Goal: Task Accomplishment & Management: Manage account settings

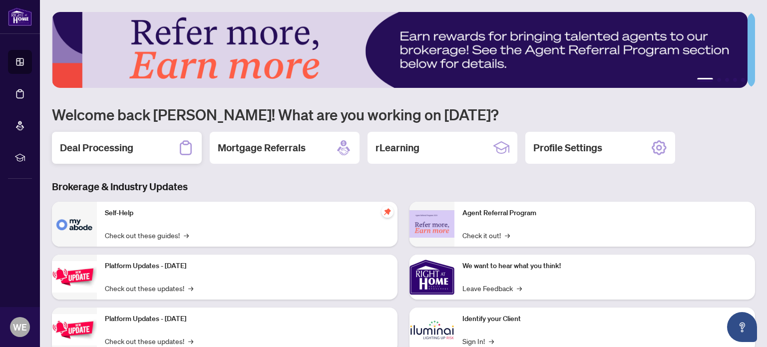
click at [126, 144] on h2 "Deal Processing" at bounding box center [96, 148] width 73 height 14
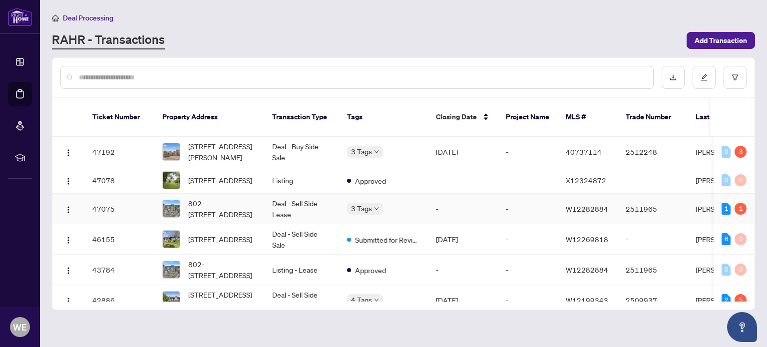
click at [484, 200] on td "-" at bounding box center [463, 209] width 70 height 30
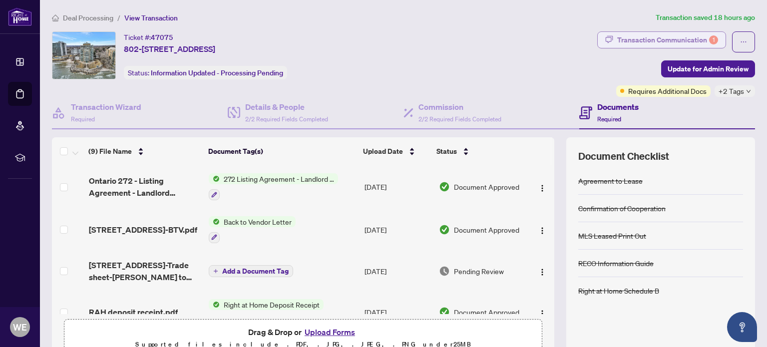
click at [648, 35] on div "Transaction Communication 1" at bounding box center [667, 40] width 101 height 16
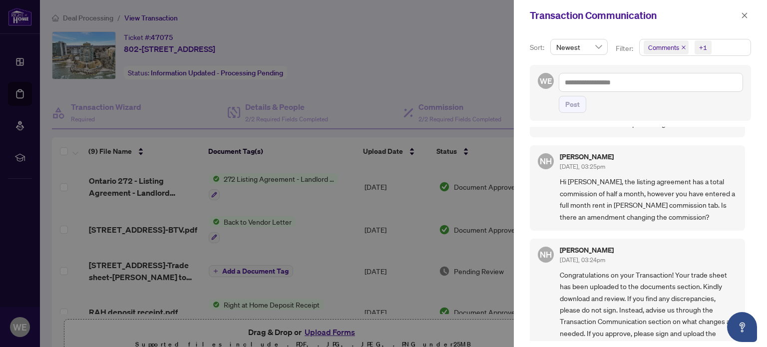
scroll to position [200, 0]
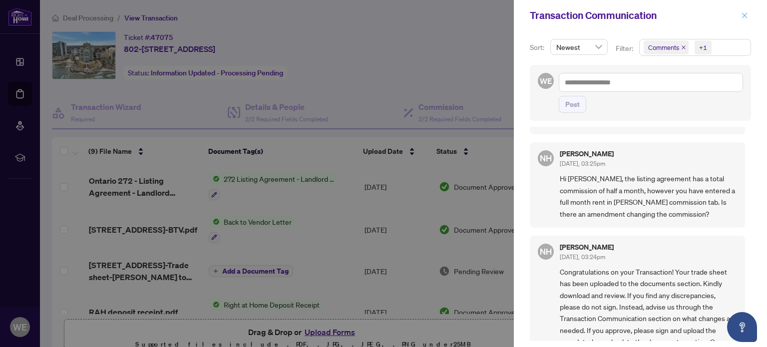
click at [744, 13] on icon "close" at bounding box center [744, 15] width 7 height 7
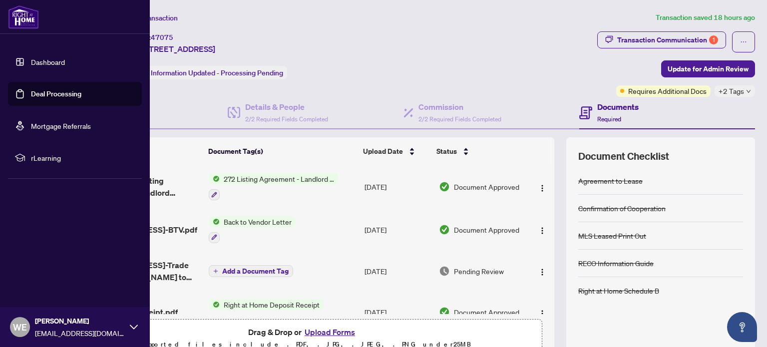
click at [31, 64] on link "Dashboard" at bounding box center [48, 61] width 34 height 9
